Goal: Transaction & Acquisition: Book appointment/travel/reservation

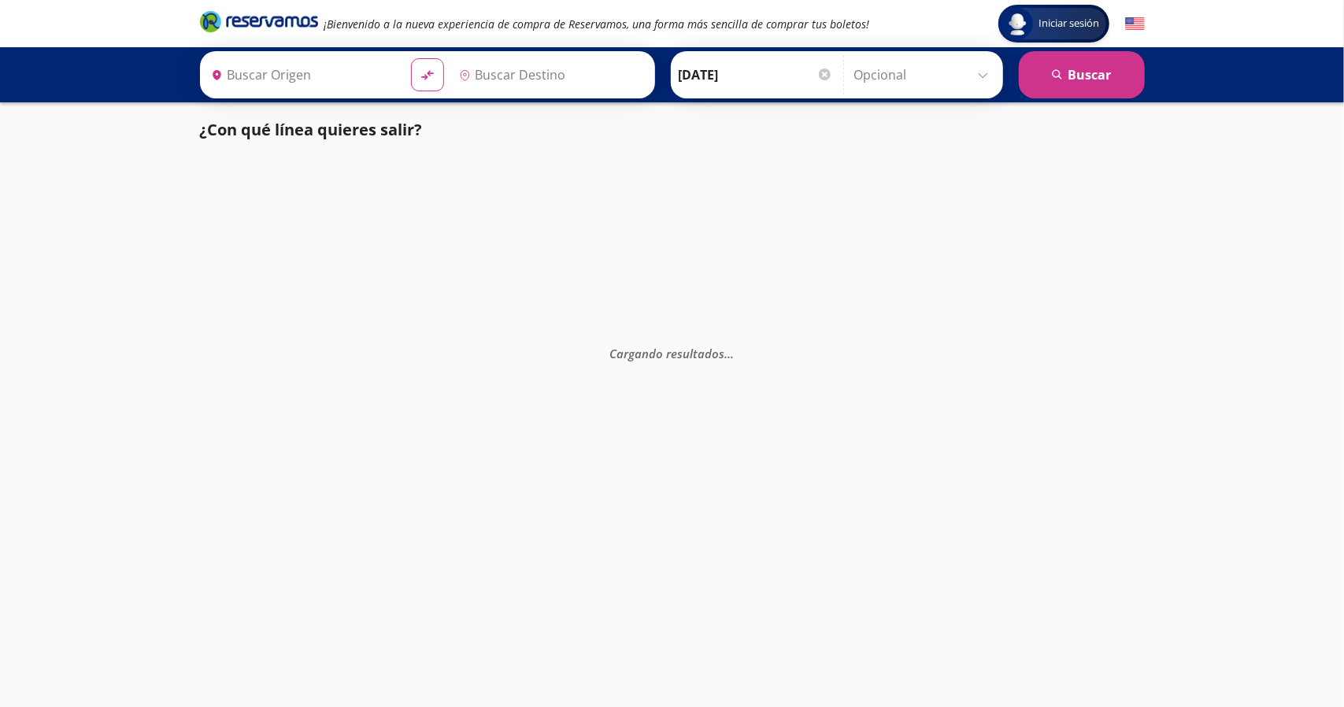
type input "[GEOGRAPHIC_DATA], [GEOGRAPHIC_DATA]"
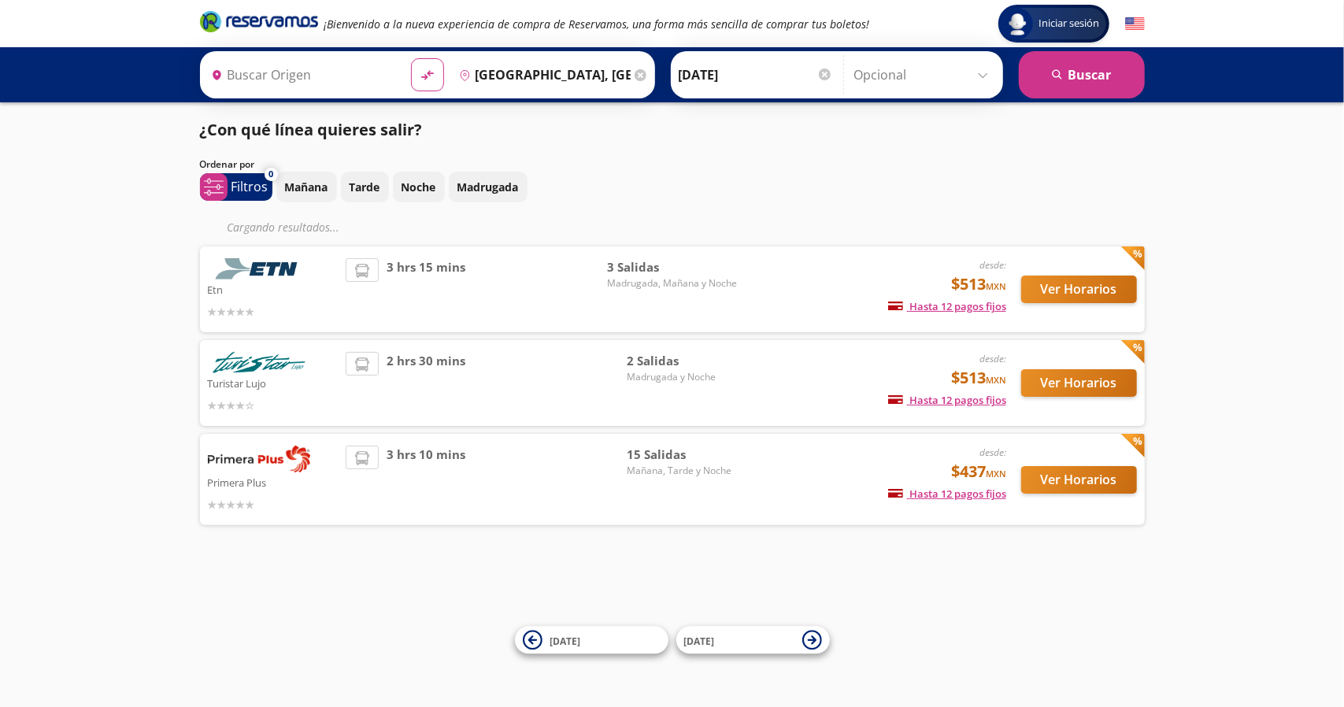
type input "[PERSON_NAME] de Querétaro, [GEOGRAPHIC_DATA]"
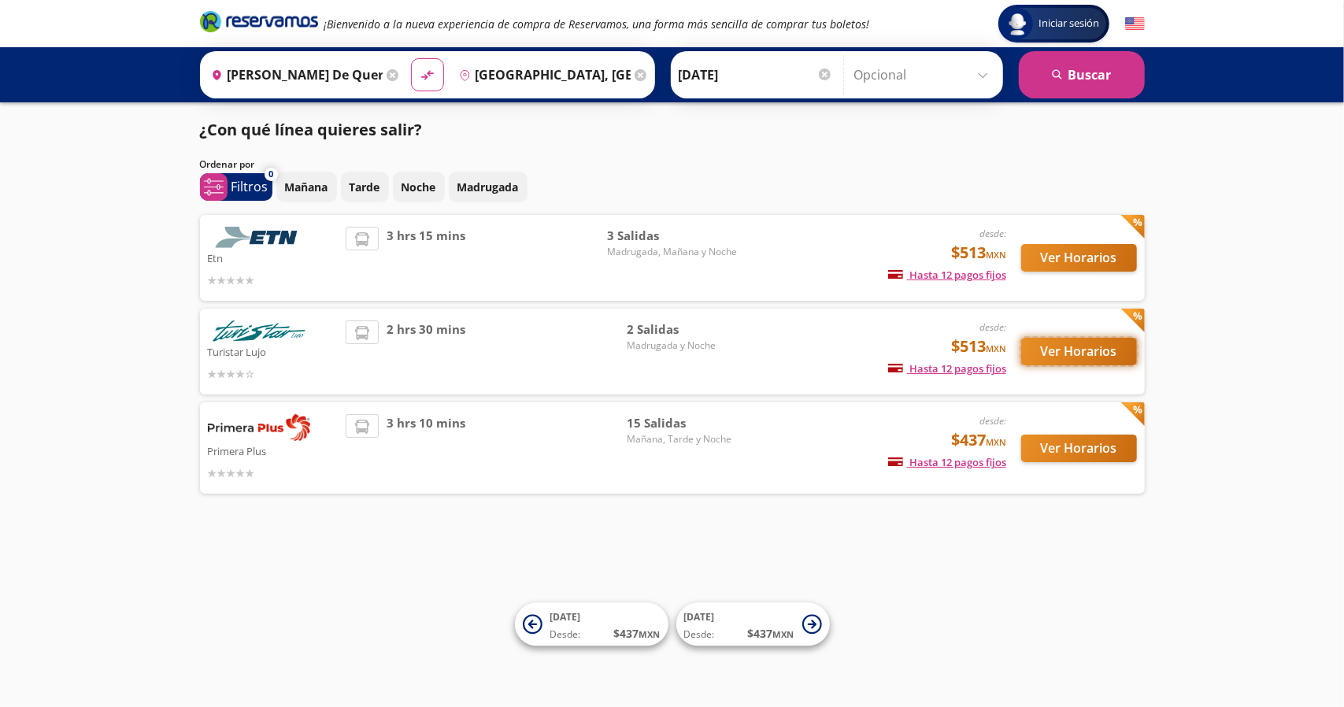
click at [1055, 355] on button "Ver Horarios" at bounding box center [1079, 352] width 116 height 28
click at [1053, 449] on button "Ver Horarios" at bounding box center [1079, 449] width 116 height 28
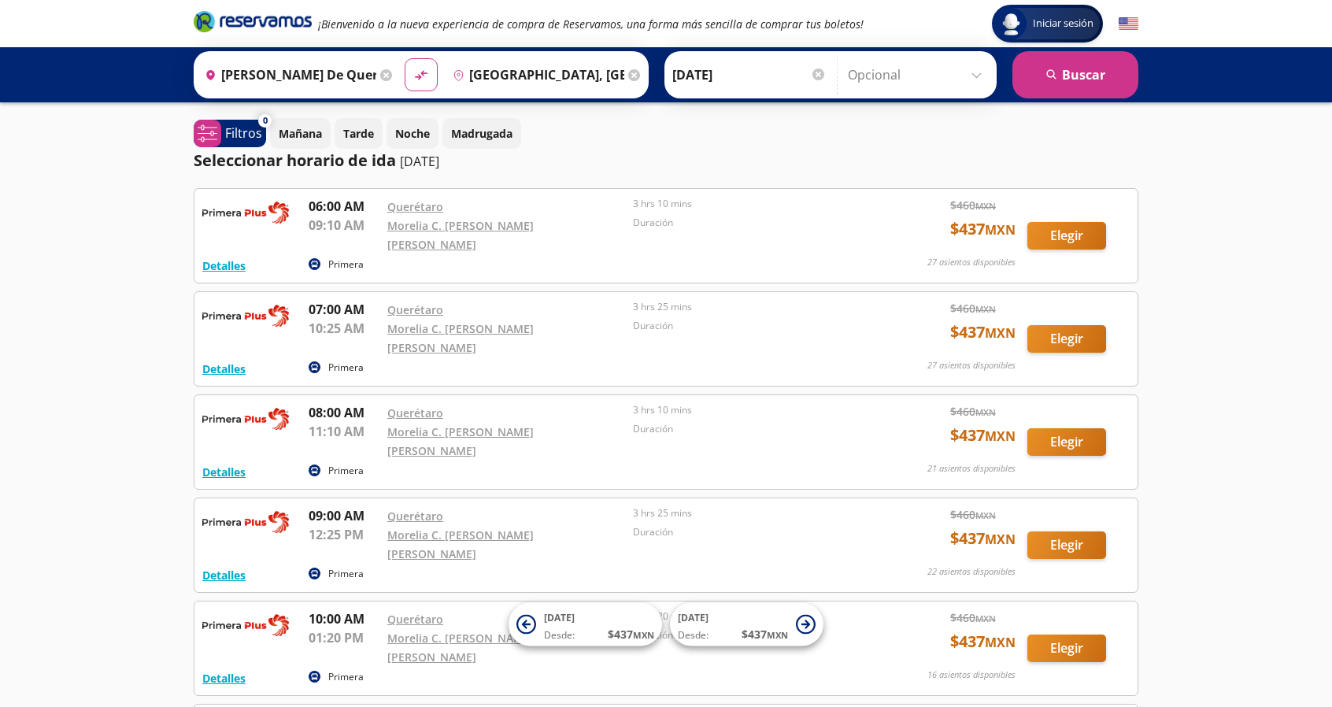
click at [628, 87] on div "Destino pin-outline [GEOGRAPHIC_DATA], [GEOGRAPHIC_DATA]" at bounding box center [545, 74] width 199 height 41
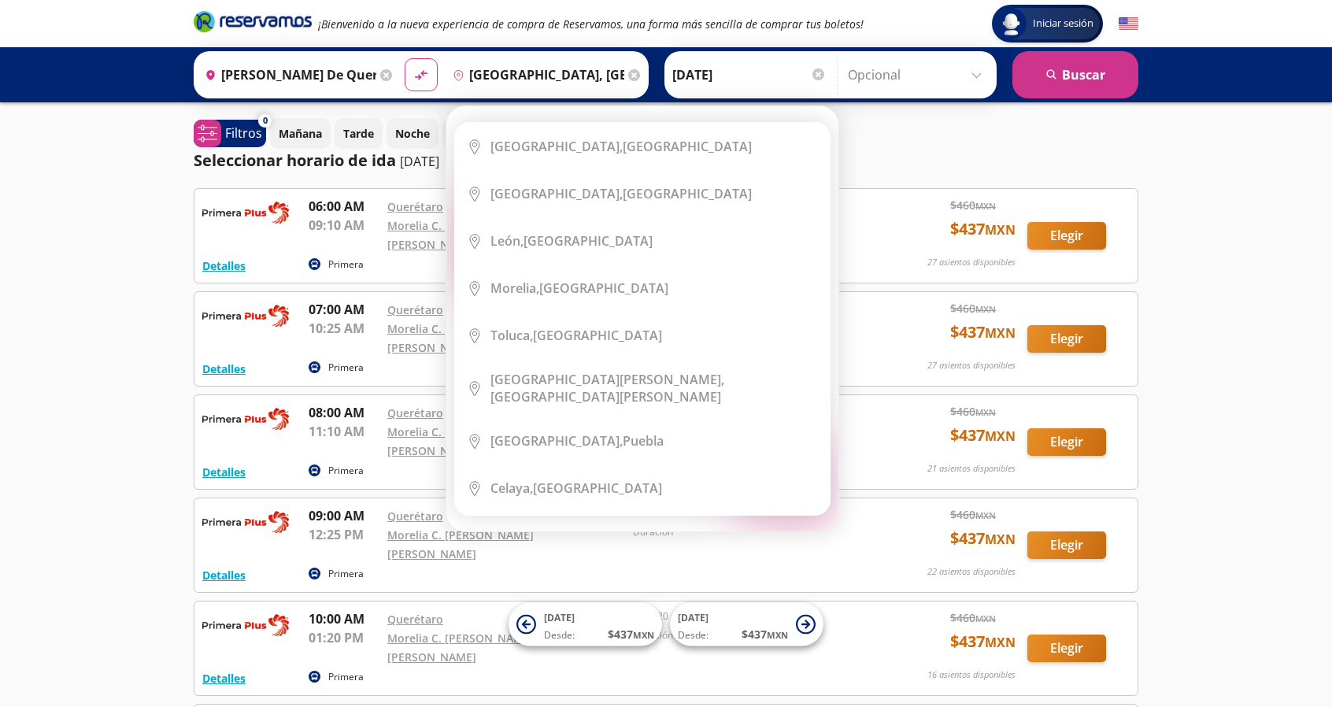
click at [616, 73] on div "Destino pin-outline [GEOGRAPHIC_DATA], [GEOGRAPHIC_DATA]" at bounding box center [545, 74] width 199 height 41
click at [628, 73] on icon at bounding box center [634, 75] width 12 height 12
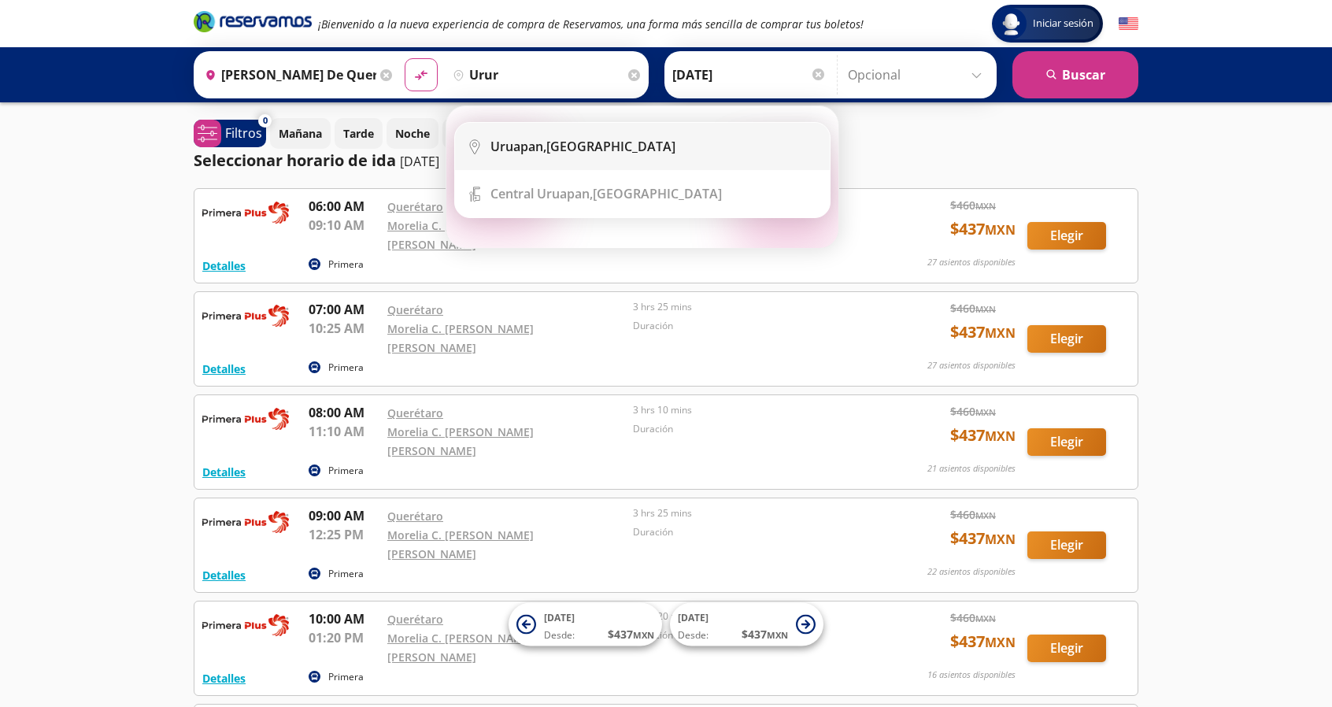
click at [587, 157] on li "City Icon [GEOGRAPHIC_DATA], [GEOGRAPHIC_DATA]" at bounding box center [642, 146] width 375 height 47
type input "Uruapan, [GEOGRAPHIC_DATA]"
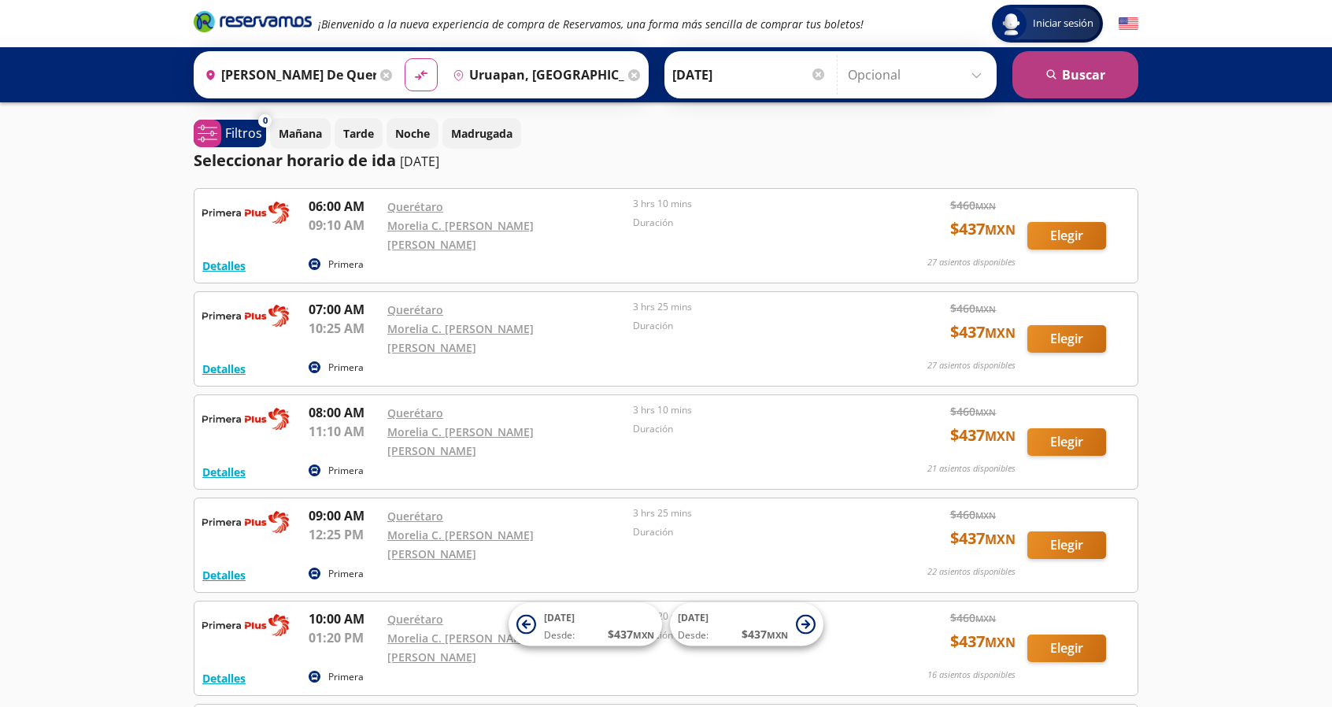
click at [1068, 80] on button "search [GEOGRAPHIC_DATA]" at bounding box center [1076, 74] width 126 height 47
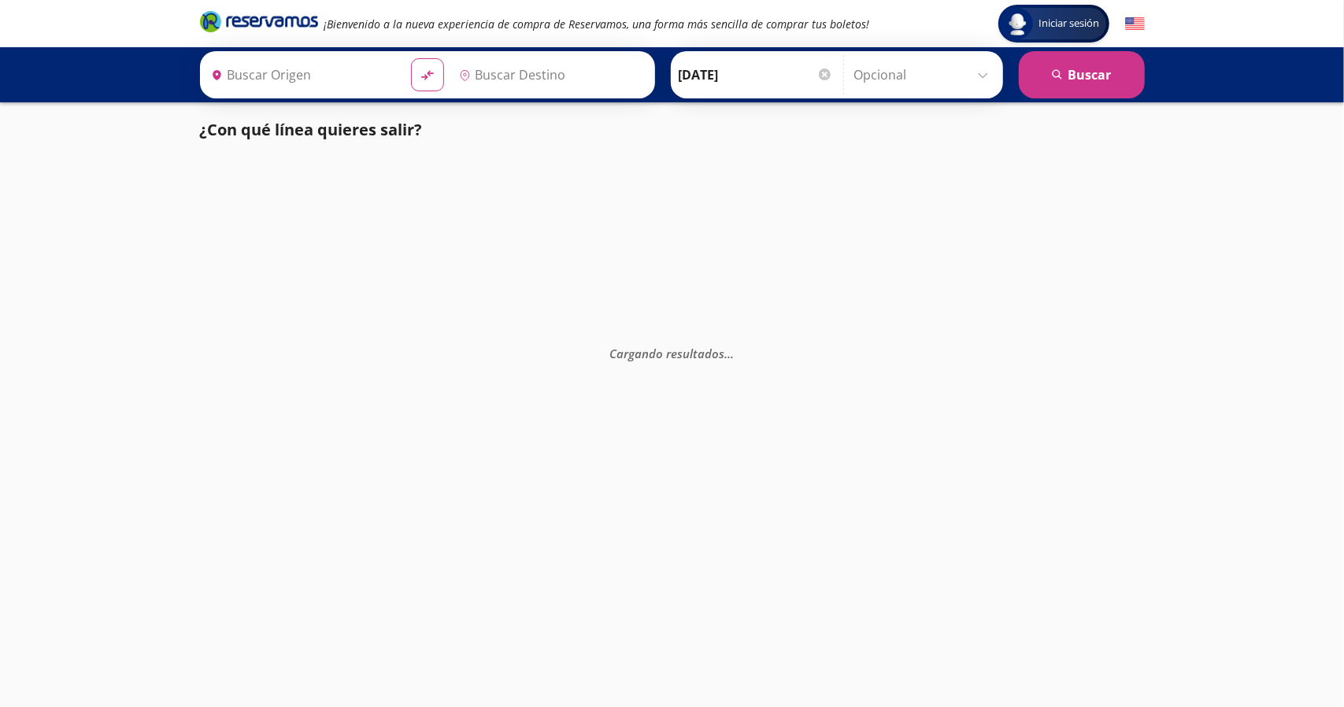
type input "[PERSON_NAME] de Querétaro, [GEOGRAPHIC_DATA]"
type input "Uruapan, [GEOGRAPHIC_DATA]"
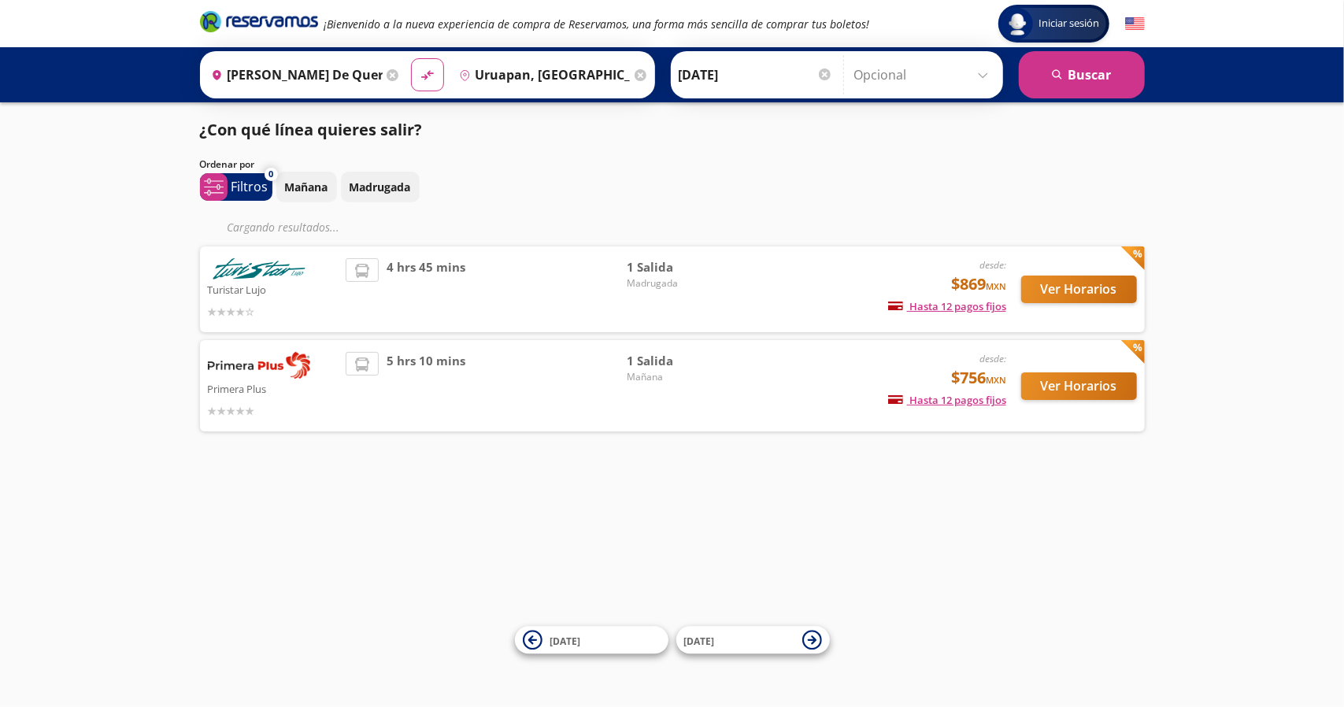
click at [763, 287] on div "desde: $869 MXN Hasta 12 pagos fijos Pagos fijos en compras mayores a $30 MXN, …" at bounding box center [875, 289] width 261 height 62
click at [263, 360] on img at bounding box center [259, 365] width 102 height 27
click at [1079, 385] on button "Ver Horarios" at bounding box center [1079, 386] width 116 height 28
